Goal: Information Seeking & Learning: Learn about a topic

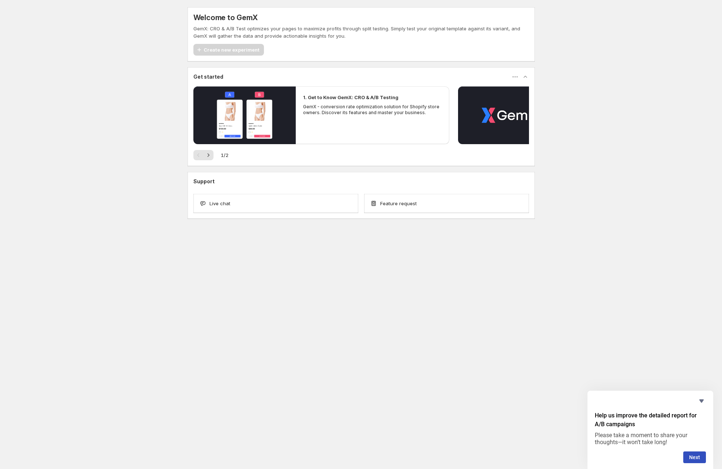
click at [105, 145] on div "Welcome to GemX GemX: CRO & A/B Test optimizes your pages to maximize profits t…" at bounding box center [361, 129] width 722 height 258
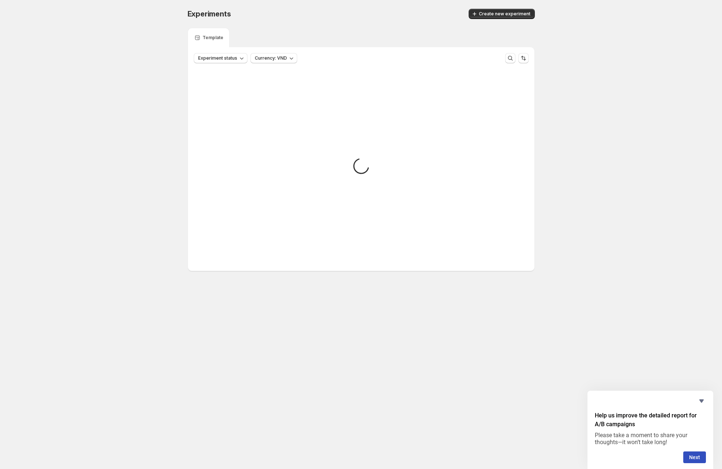
click at [432, 20] on div "Experiments. This page is ready Experiments Create new experiment" at bounding box center [362, 14] width 348 height 28
